Goal: Information Seeking & Learning: Learn about a topic

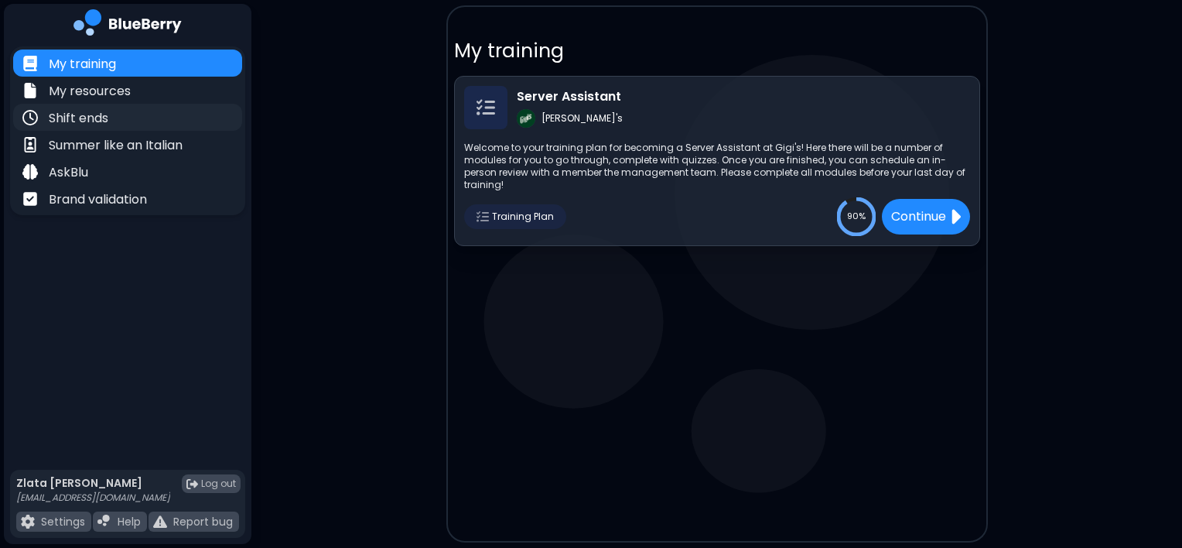
click at [206, 114] on div "Shift ends" at bounding box center [127, 117] width 229 height 27
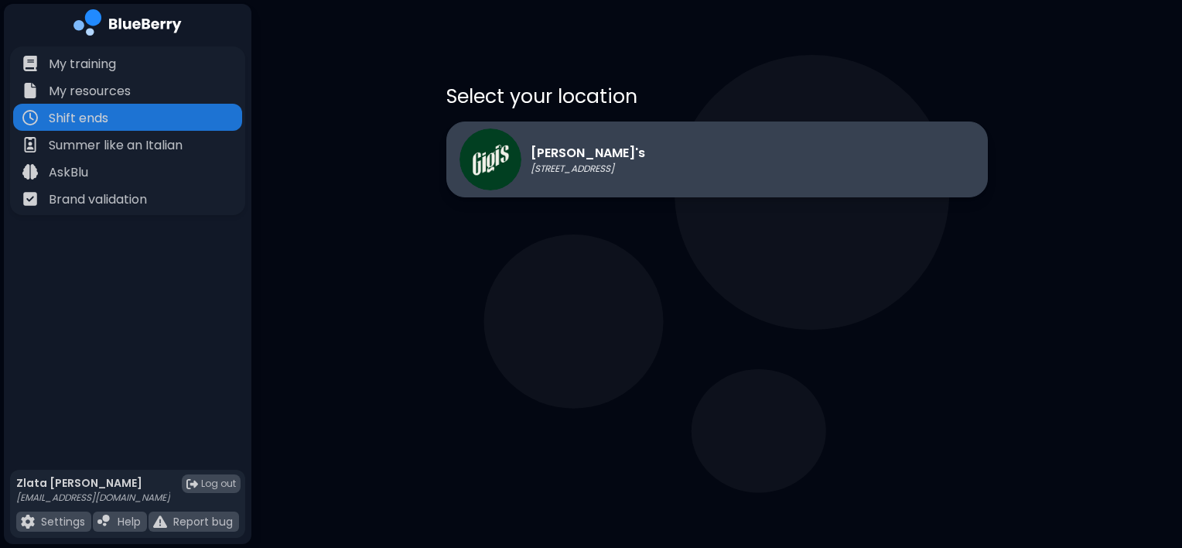
click at [612, 171] on p "[STREET_ADDRESS]" at bounding box center [588, 168] width 114 height 12
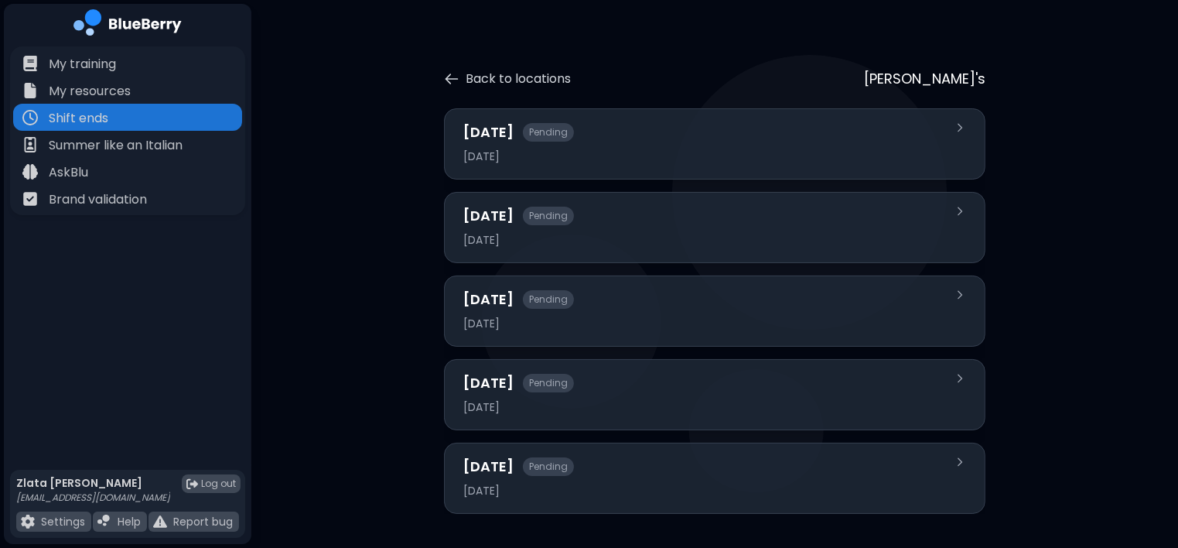
scroll to position [17, 0]
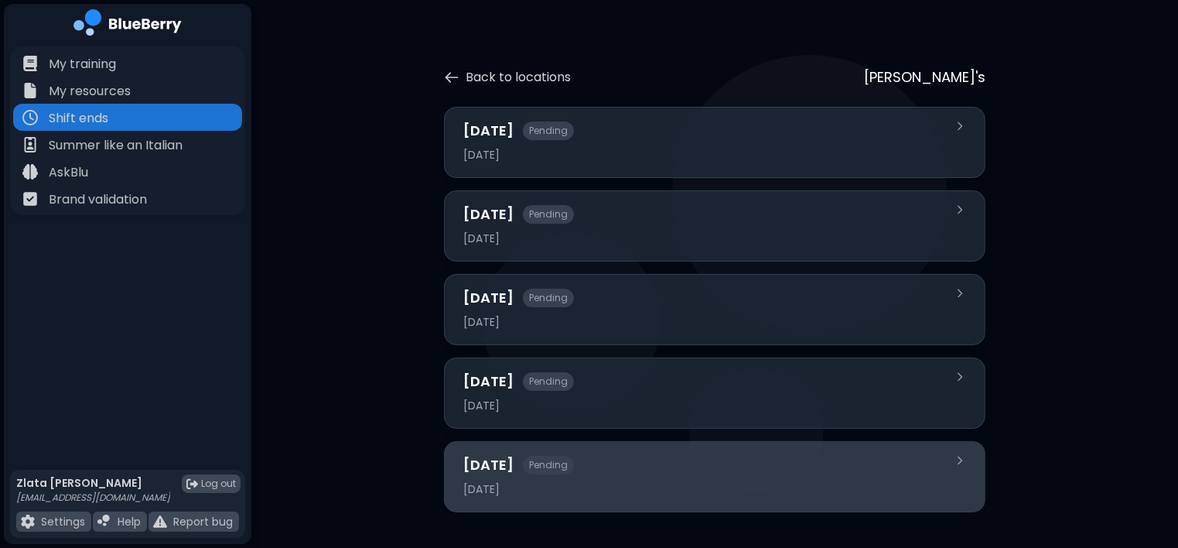
click at [542, 441] on div "[DATE] Pending [DATE]" at bounding box center [714, 476] width 541 height 71
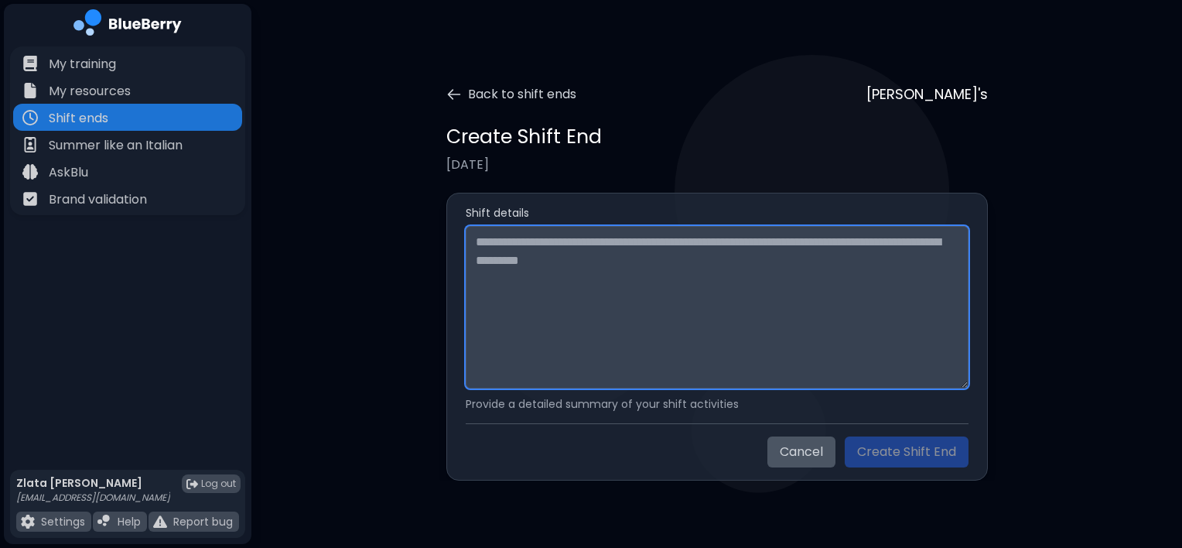
click at [558, 271] on textarea at bounding box center [717, 307] width 503 height 162
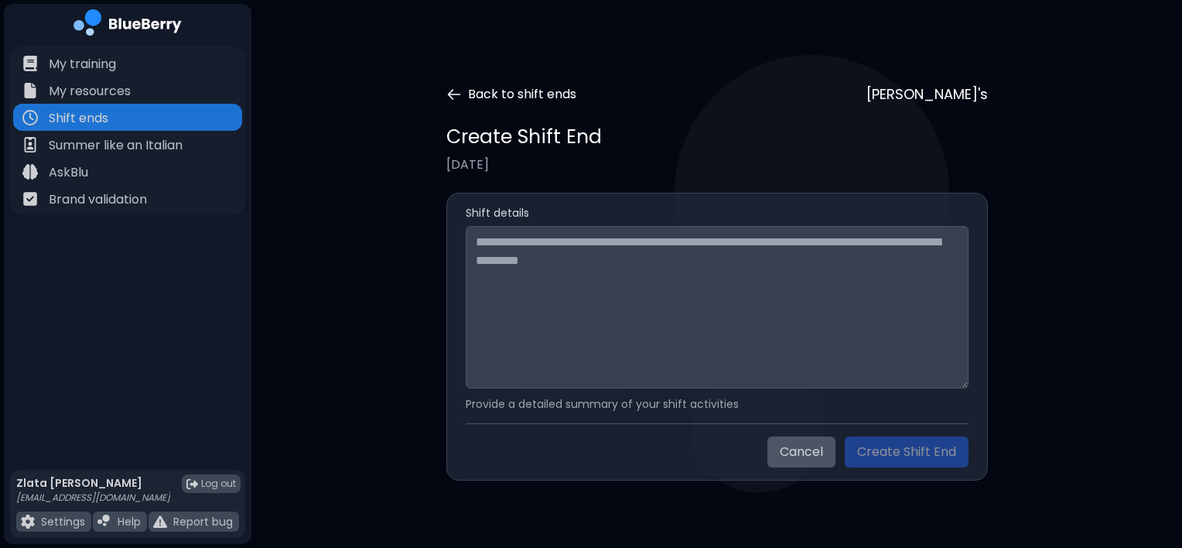
click at [454, 102] on button "Back to shift ends" at bounding box center [511, 94] width 130 height 19
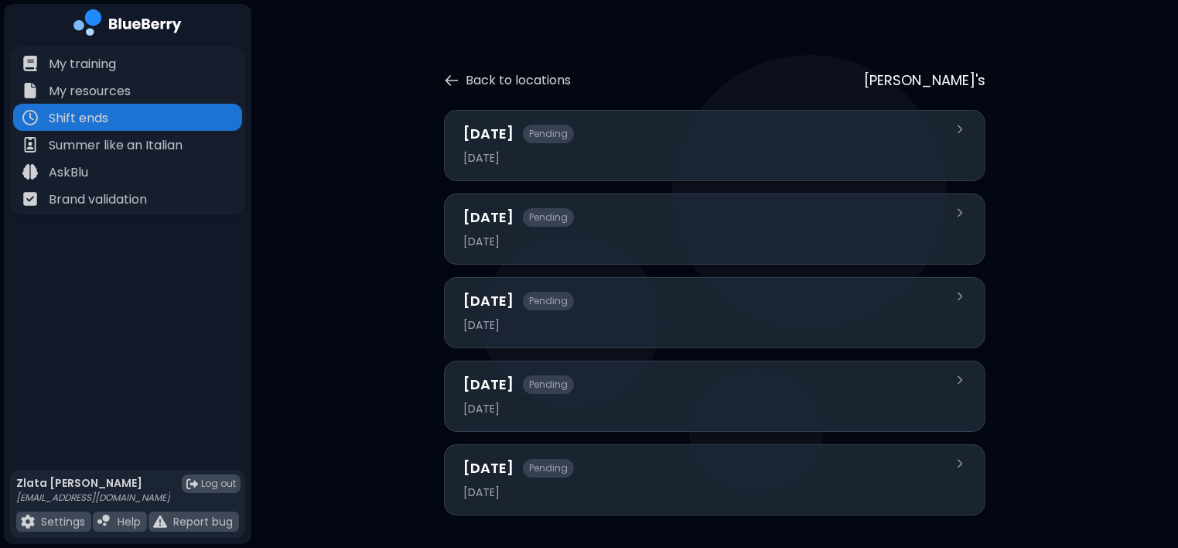
scroll to position [15, 0]
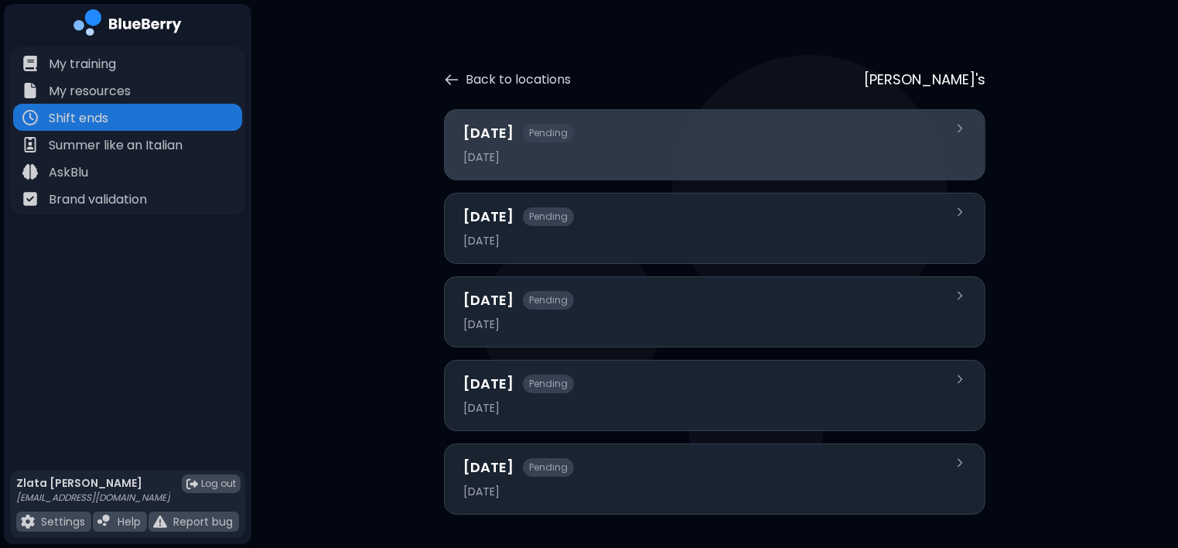
click at [530, 154] on div "[DATE]" at bounding box center [705, 157] width 484 height 14
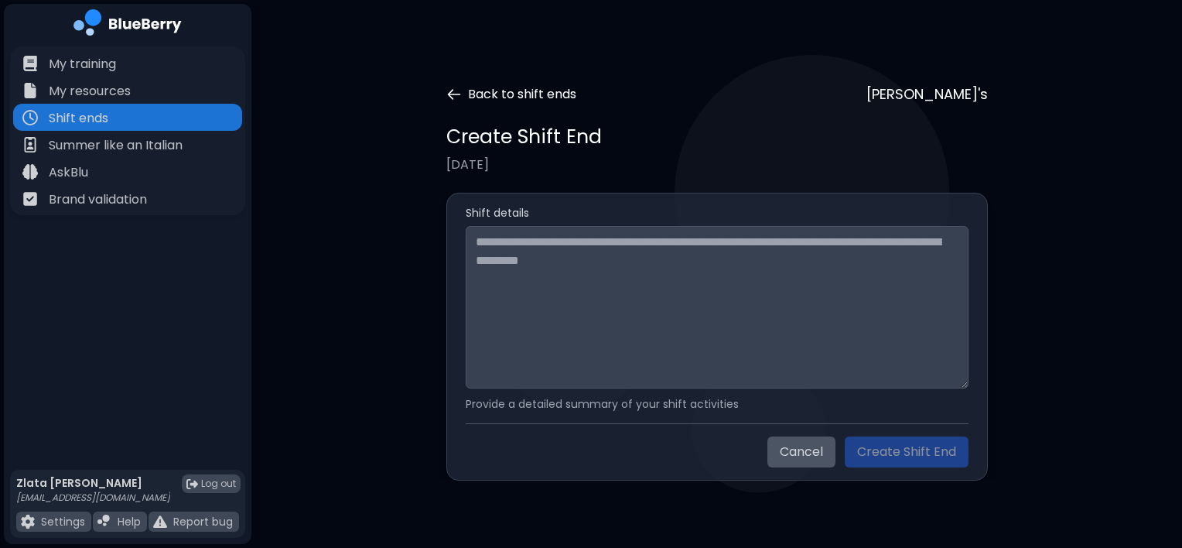
click at [455, 90] on icon at bounding box center [453, 94] width 15 height 15
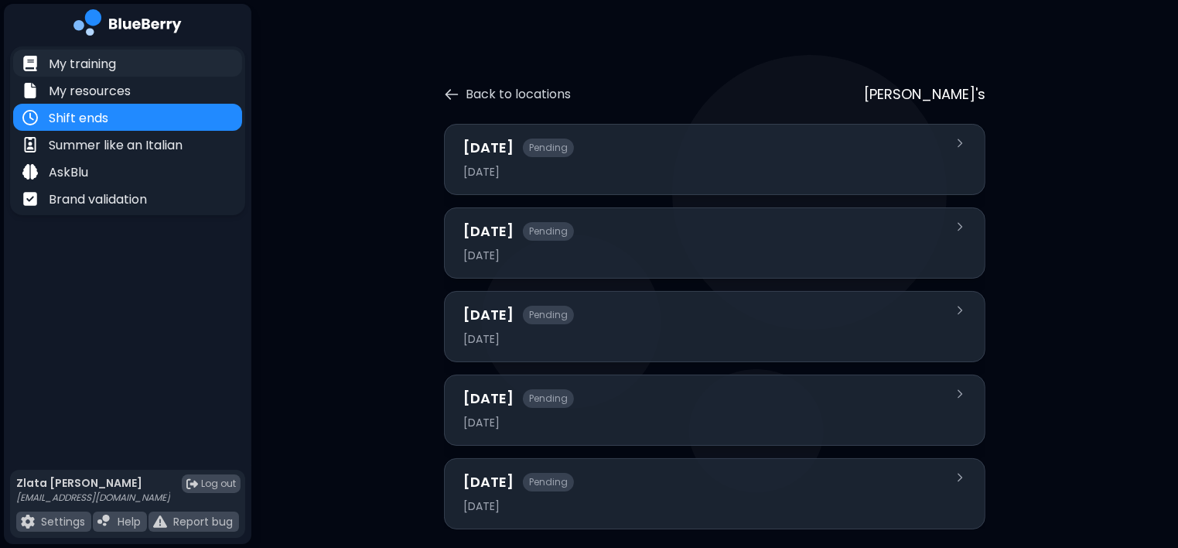
click at [118, 62] on div "My training" at bounding box center [127, 62] width 229 height 27
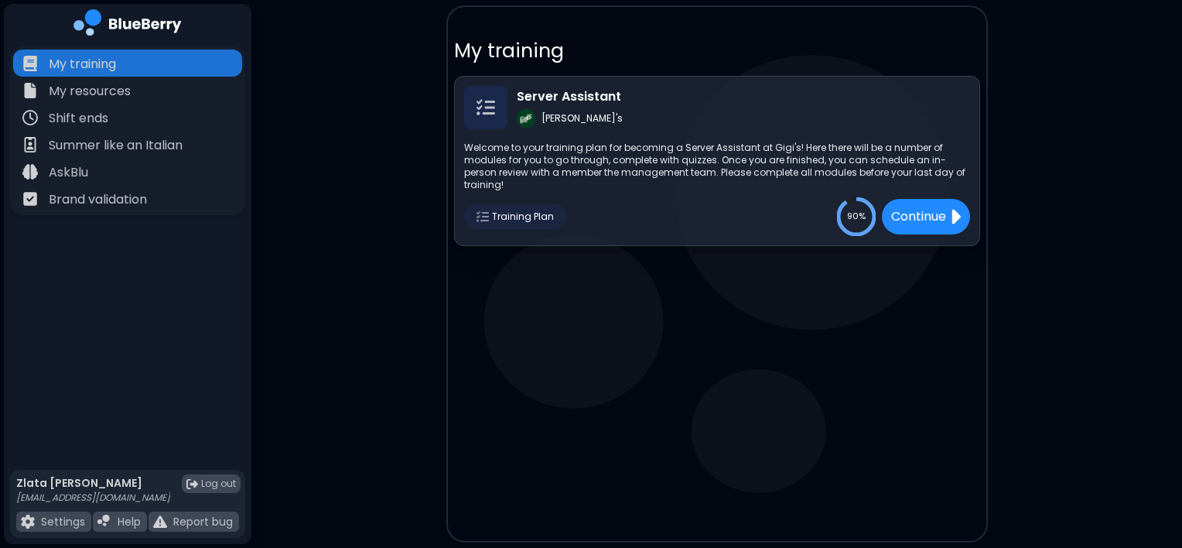
click at [928, 224] on div "Server Assistant [PERSON_NAME]'s Welcome to your training plan for becoming a S…" at bounding box center [717, 161] width 526 height 170
drag, startPoint x: 927, startPoint y: 223, endPoint x: 911, endPoint y: 213, distance: 19.5
click at [911, 213] on div "Server Assistant [PERSON_NAME]'s Welcome to your training plan for becoming a S…" at bounding box center [717, 161] width 526 height 170
click at [911, 213] on p "Continue" at bounding box center [918, 215] width 58 height 19
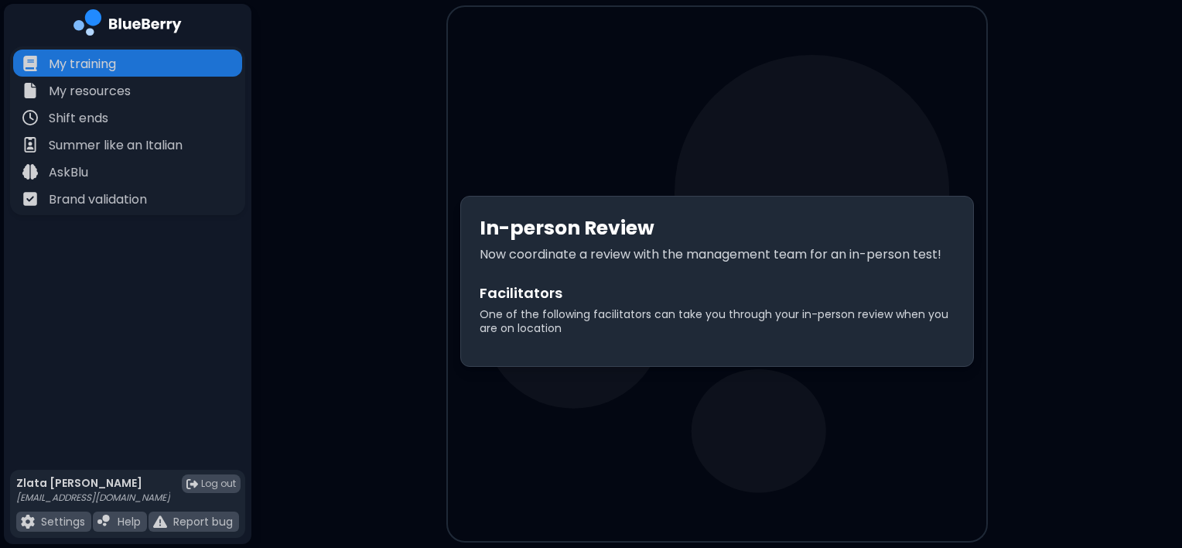
click at [353, 269] on main "In-person Review Now coordinate a review with the management team for an in-per…" at bounding box center [591, 274] width 1182 height 548
